Goal: Task Accomplishment & Management: Use online tool/utility

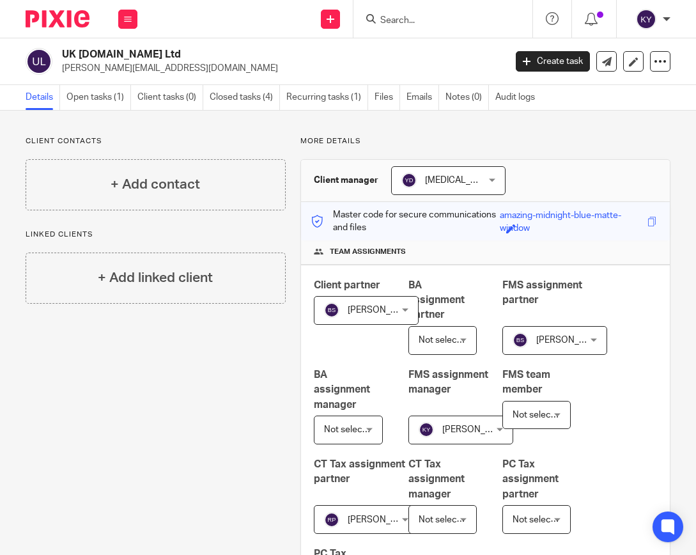
click at [96, 104] on link "Open tasks (1)" at bounding box center [98, 97] width 65 height 25
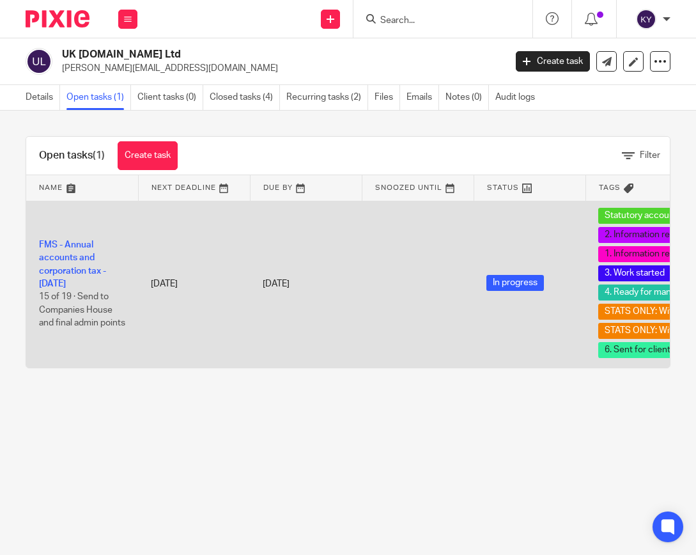
click at [66, 247] on link "FMS - Annual accounts and corporation tax - [DATE]" at bounding box center [72, 264] width 67 height 48
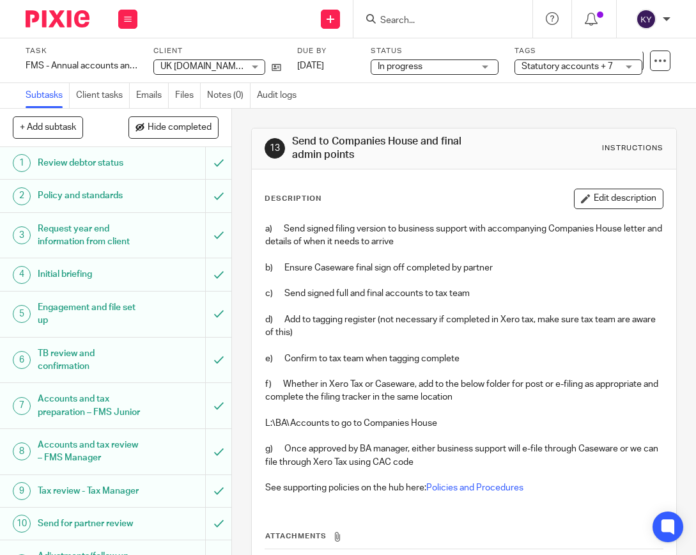
click at [579, 70] on span "Statutory accounts + 7" at bounding box center [566, 66] width 91 height 9
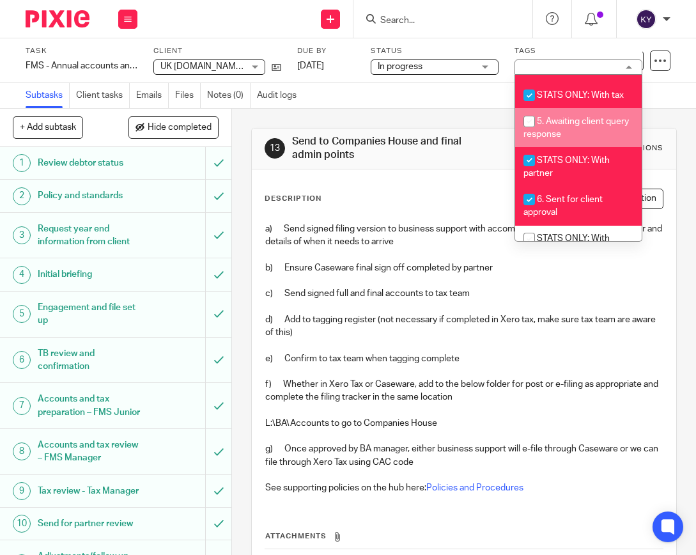
scroll to position [407, 0]
